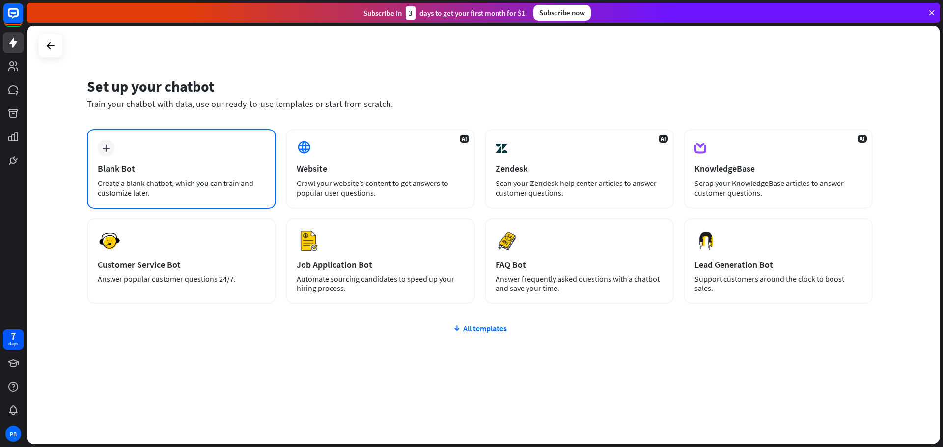
click at [189, 179] on div "Create a blank chatbot, which you can train and customize later." at bounding box center [181, 188] width 167 height 20
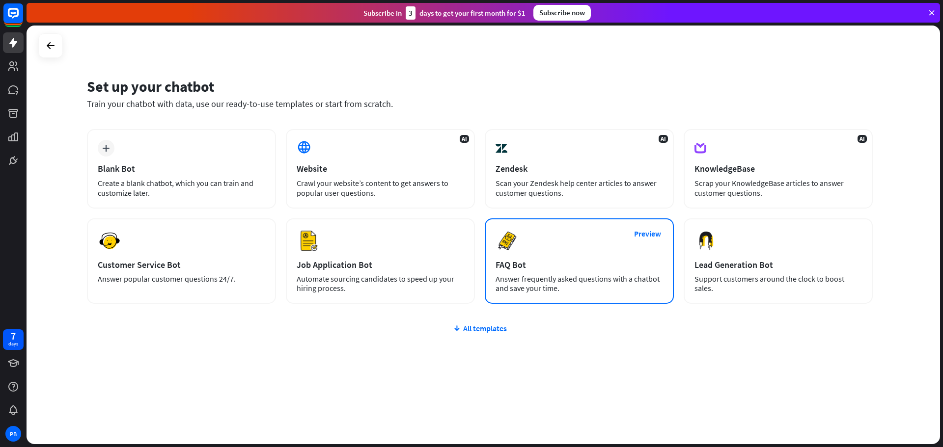
click at [531, 278] on div "Answer frequently asked questions with a chatbot and save your time." at bounding box center [579, 284] width 167 height 19
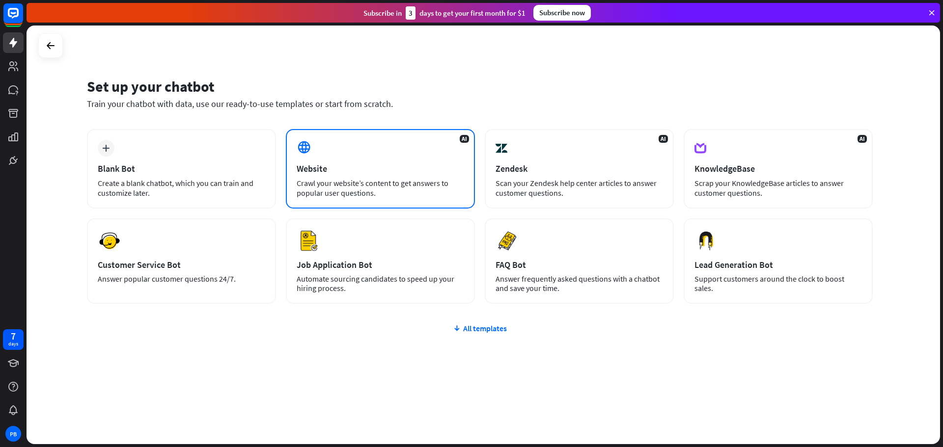
click at [345, 175] on div "AI Website Crawl your website’s content to get answers to popular user question…" at bounding box center [380, 169] width 189 height 80
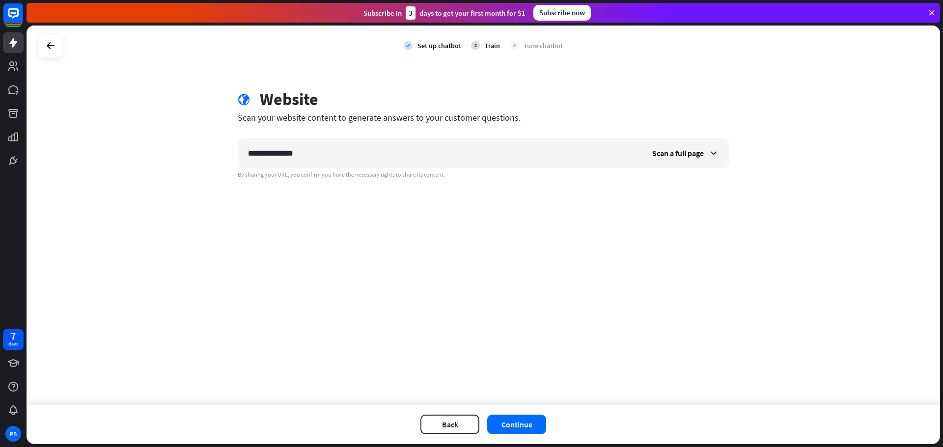
type input "**********"
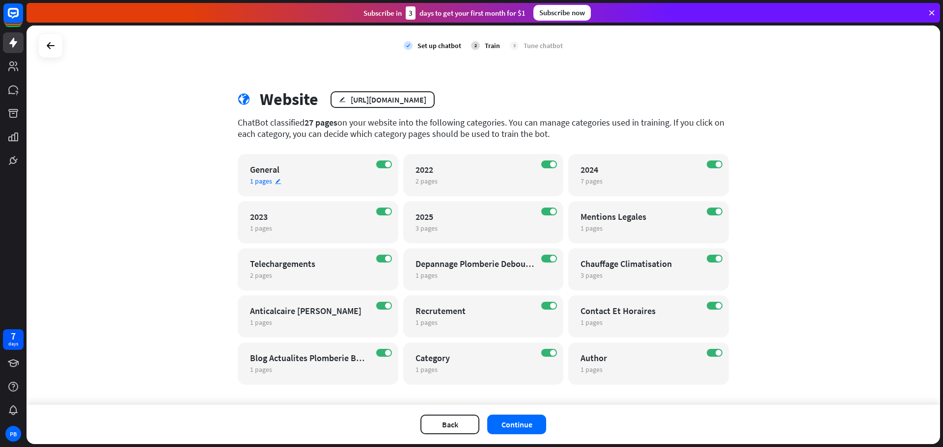
click at [338, 175] on div "General" at bounding box center [309, 169] width 119 height 11
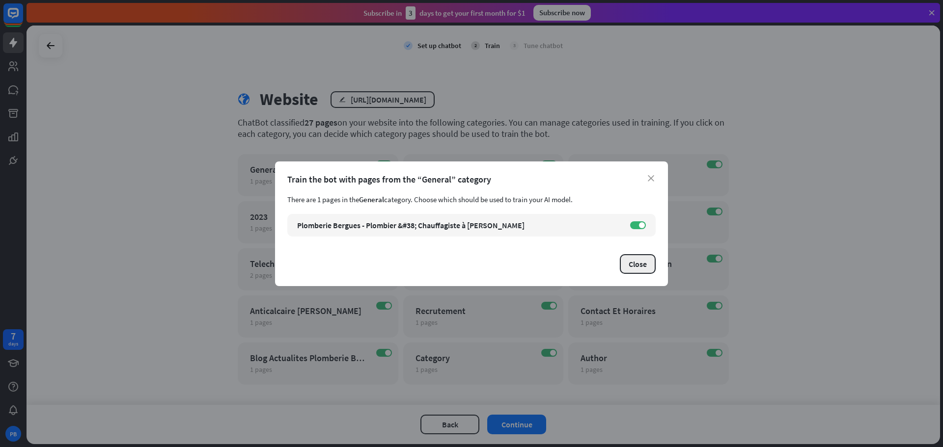
click at [636, 268] on button "Close" at bounding box center [638, 264] width 36 height 20
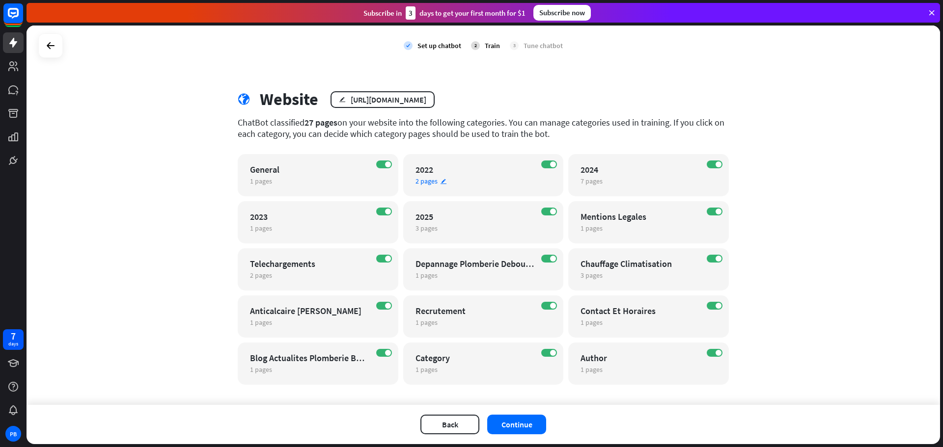
click at [455, 175] on div "2022" at bounding box center [475, 169] width 119 height 11
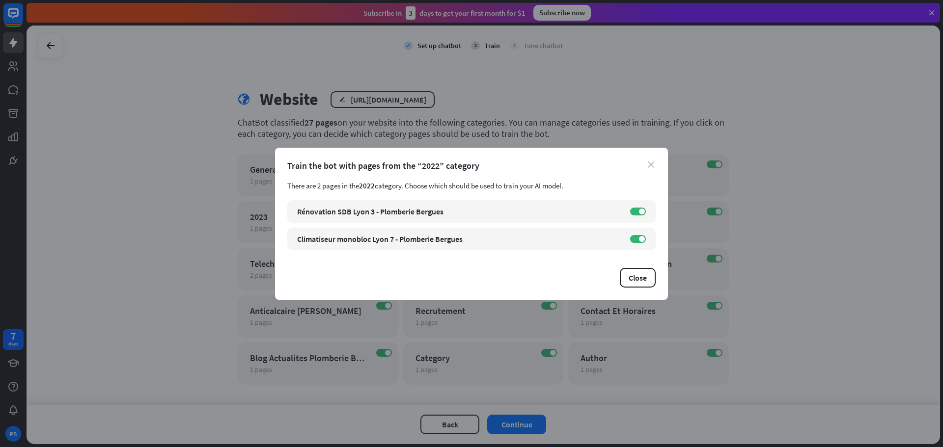
click at [649, 166] on icon "close" at bounding box center [651, 165] width 6 height 6
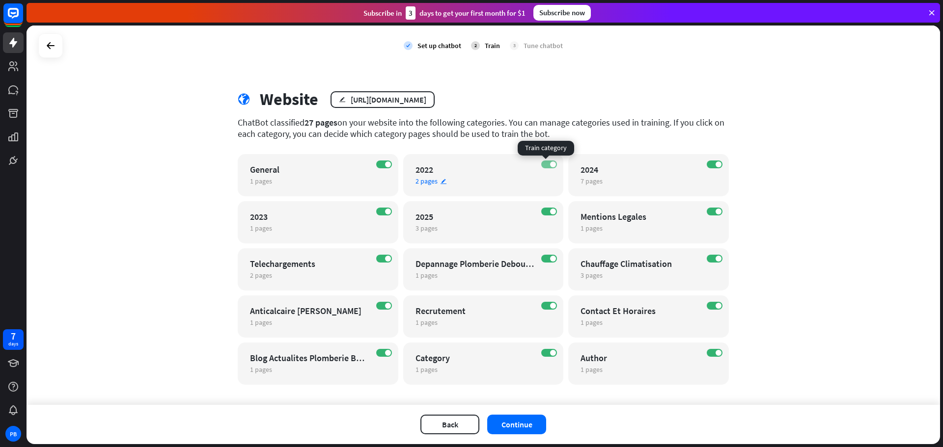
click at [542, 166] on label "ON" at bounding box center [549, 165] width 16 height 8
click at [707, 165] on label "ON" at bounding box center [715, 165] width 16 height 8
click at [379, 214] on label "ON" at bounding box center [384, 212] width 16 height 8
click at [541, 213] on label "ON" at bounding box center [549, 212] width 16 height 8
click at [702, 214] on div "ON Mentions Legales 1 pages edit" at bounding box center [648, 222] width 161 height 42
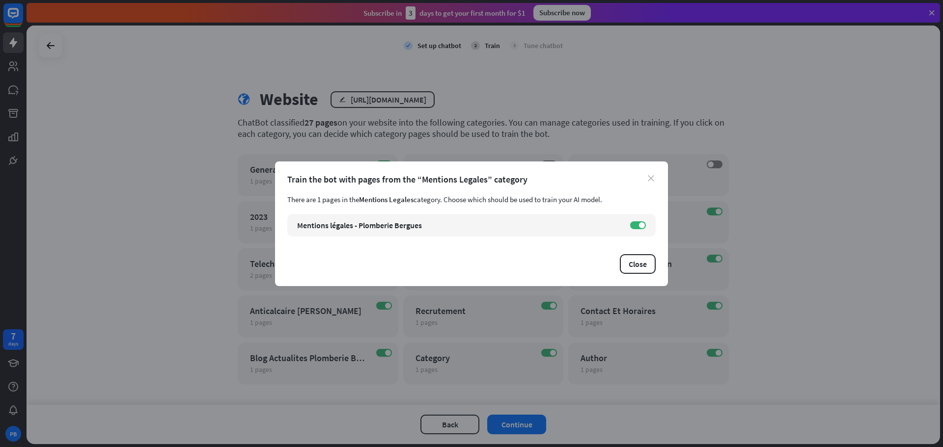
click at [652, 175] on icon "close" at bounding box center [651, 178] width 6 height 6
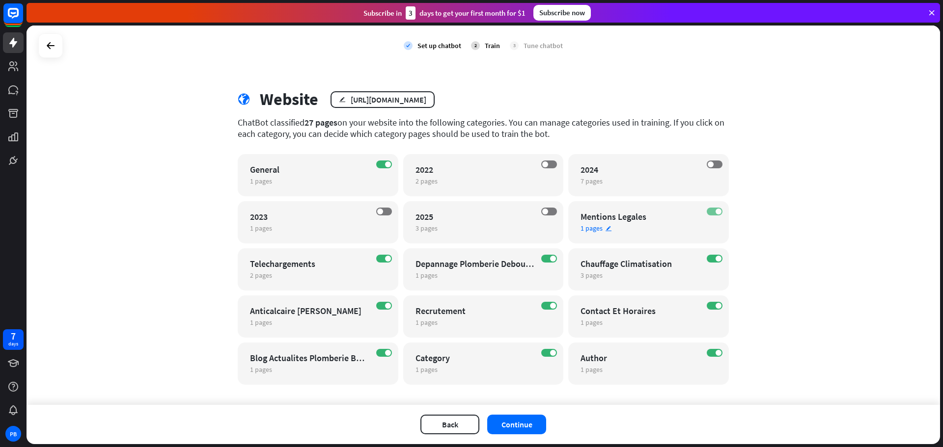
click at [708, 211] on label "ON" at bounding box center [715, 212] width 16 height 8
click at [376, 260] on label "ON" at bounding box center [384, 259] width 16 height 8
click at [543, 256] on label "ON" at bounding box center [549, 259] width 16 height 8
click at [379, 305] on label "ON" at bounding box center [384, 306] width 16 height 8
click at [544, 307] on label "ON" at bounding box center [549, 306] width 16 height 8
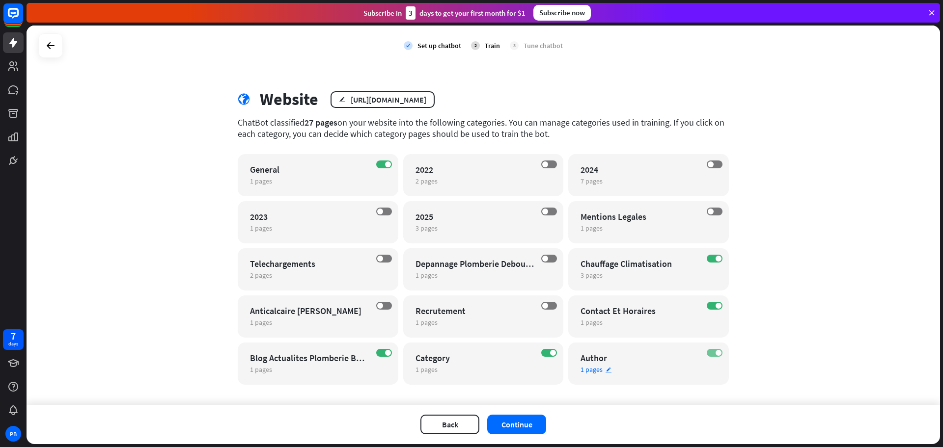
click at [710, 356] on label "ON" at bounding box center [715, 353] width 16 height 8
click at [522, 429] on button "Continue" at bounding box center [516, 425] width 59 height 20
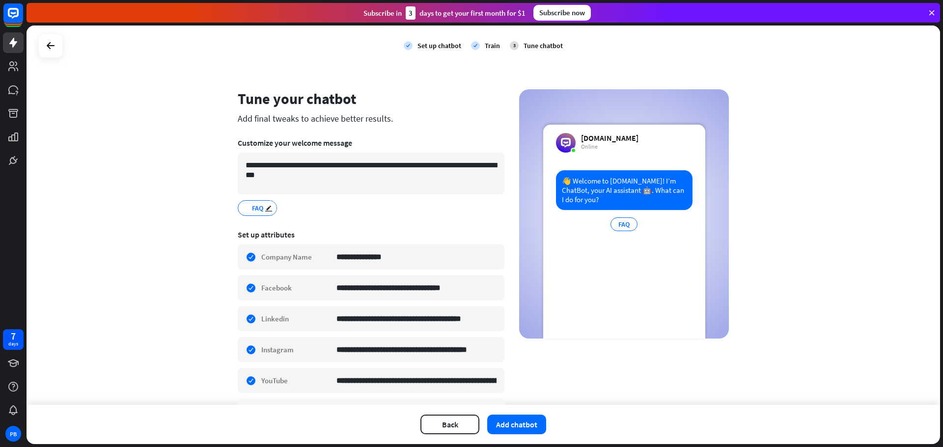
click at [252, 208] on span "FAQ" at bounding box center [257, 208] width 13 height 11
click at [267, 210] on icon "edit" at bounding box center [269, 208] width 8 height 7
click at [178, 230] on div "**********" at bounding box center [484, 216] width 914 height 380
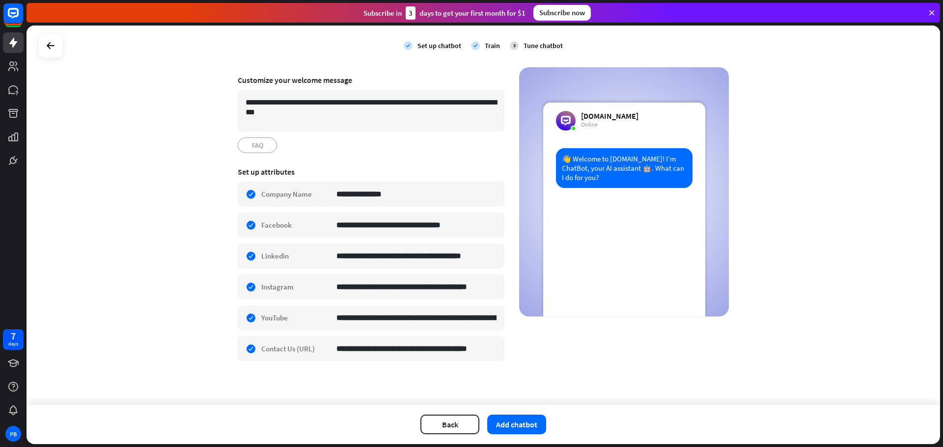
scroll to position [63, 0]
click at [60, 48] on div at bounding box center [50, 45] width 25 height 25
click at [54, 48] on icon at bounding box center [51, 46] width 12 height 12
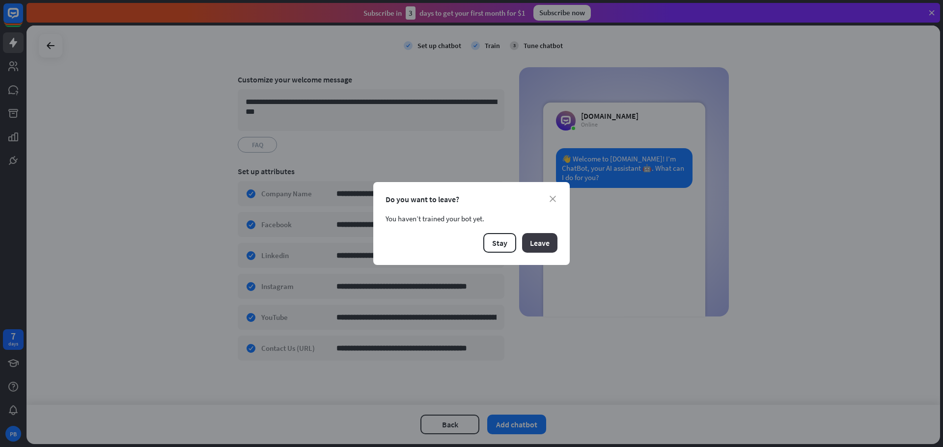
click at [537, 249] on button "Leave" at bounding box center [539, 243] width 35 height 20
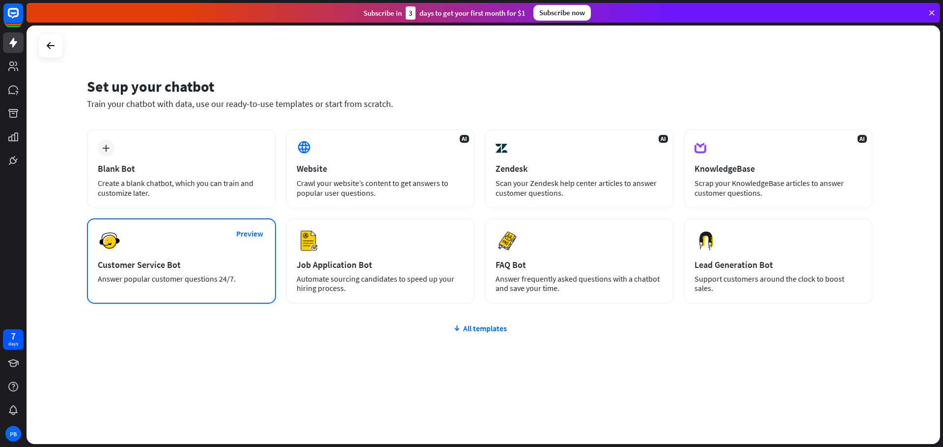
click at [130, 245] on div "Preview Customer Service Bot Answer popular customer questions 24/7." at bounding box center [181, 261] width 189 height 85
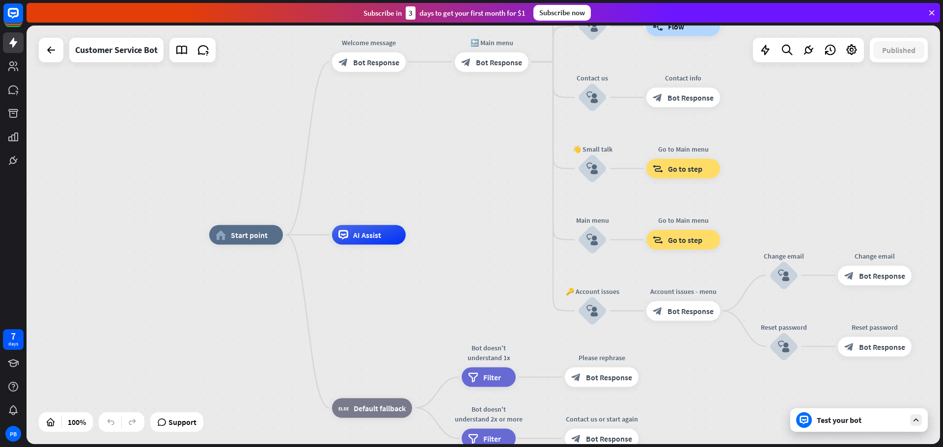
click at [819, 421] on div "Test your bot" at bounding box center [861, 421] width 88 height 10
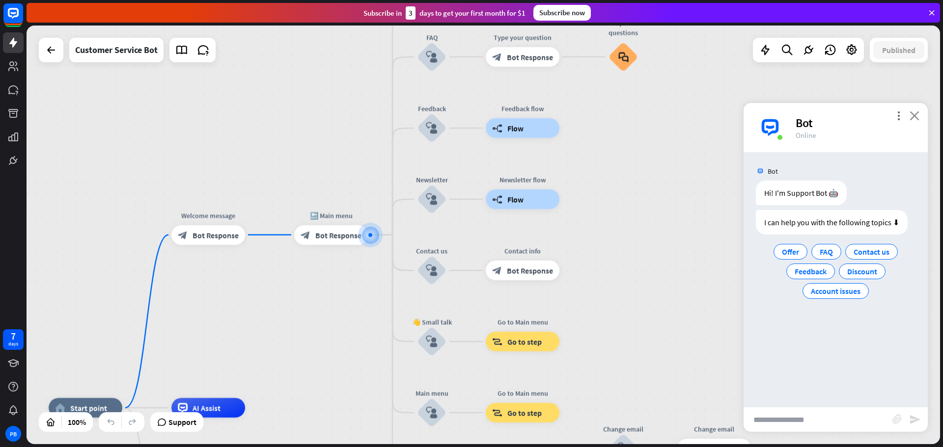
click at [912, 117] on icon "close" at bounding box center [915, 115] width 10 height 9
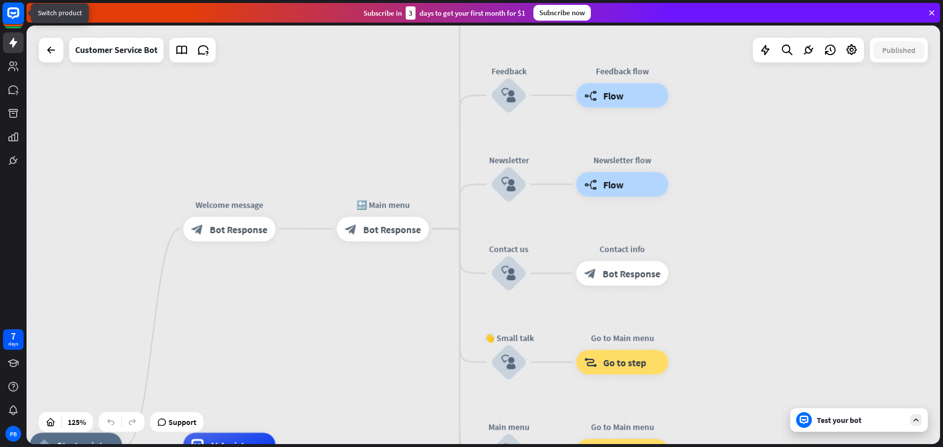
click at [14, 15] on rect at bounding box center [13, 13] width 22 height 22
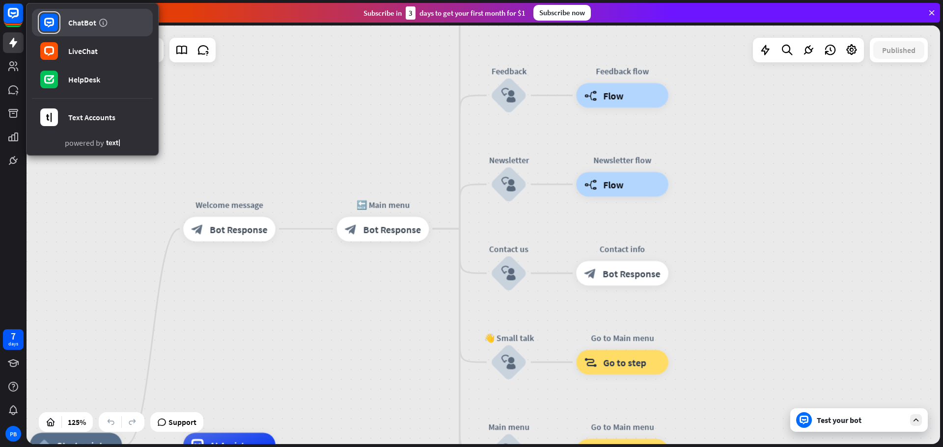
click at [74, 18] on div "ChatBot" at bounding box center [82, 23] width 28 height 10
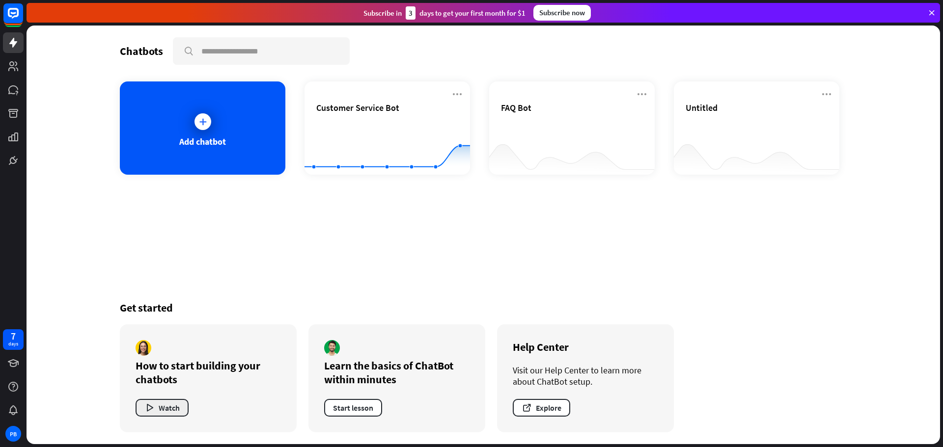
click at [169, 407] on button "Watch" at bounding box center [162, 408] width 53 height 18
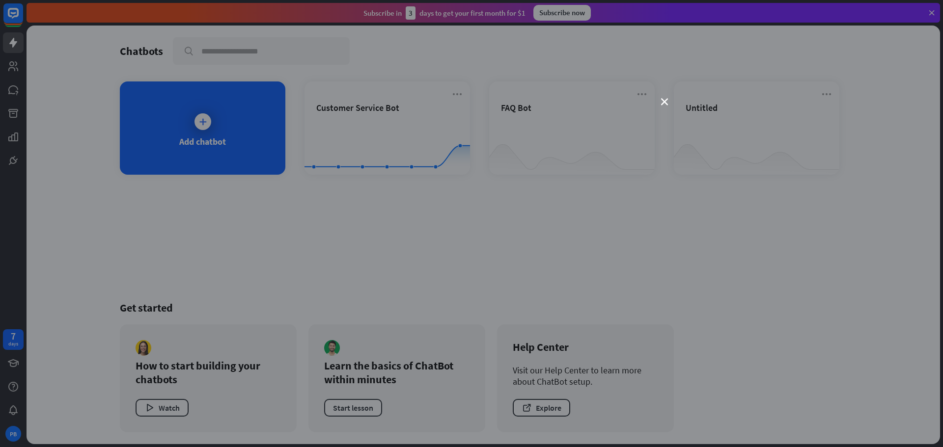
click at [204, 245] on div "close" at bounding box center [471, 223] width 943 height 447
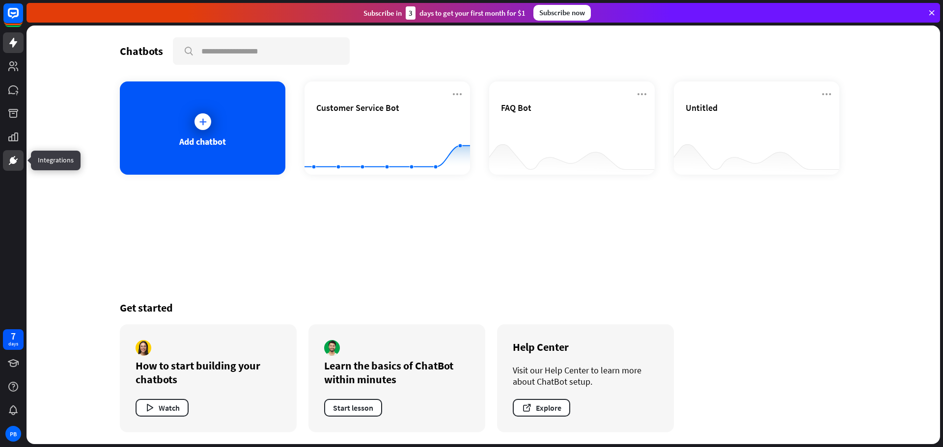
click at [19, 162] on icon at bounding box center [13, 161] width 12 height 12
